Goal: Information Seeking & Learning: Learn about a topic

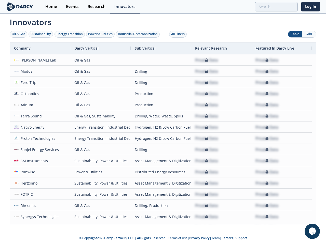
click at [19, 34] on div "Oil & Gas" at bounding box center [18, 34] width 13 height 5
click at [41, 34] on div "Sustainability" at bounding box center [41, 34] width 20 height 5
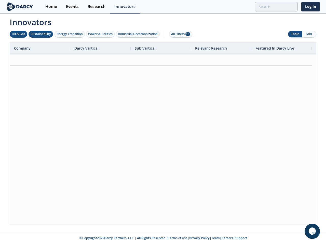
click at [70, 34] on div "Energy Transition" at bounding box center [69, 34] width 26 height 5
click at [101, 34] on div "Power & Utilities" at bounding box center [100, 34] width 24 height 5
click at [139, 34] on div "Industrial Decarbonization" at bounding box center [138, 34] width 40 height 5
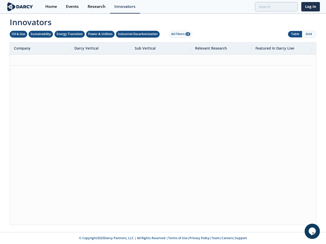
click at [179, 34] on div "All Filters 28" at bounding box center [180, 34] width 19 height 5
